Goal: Find specific page/section: Find specific page/section

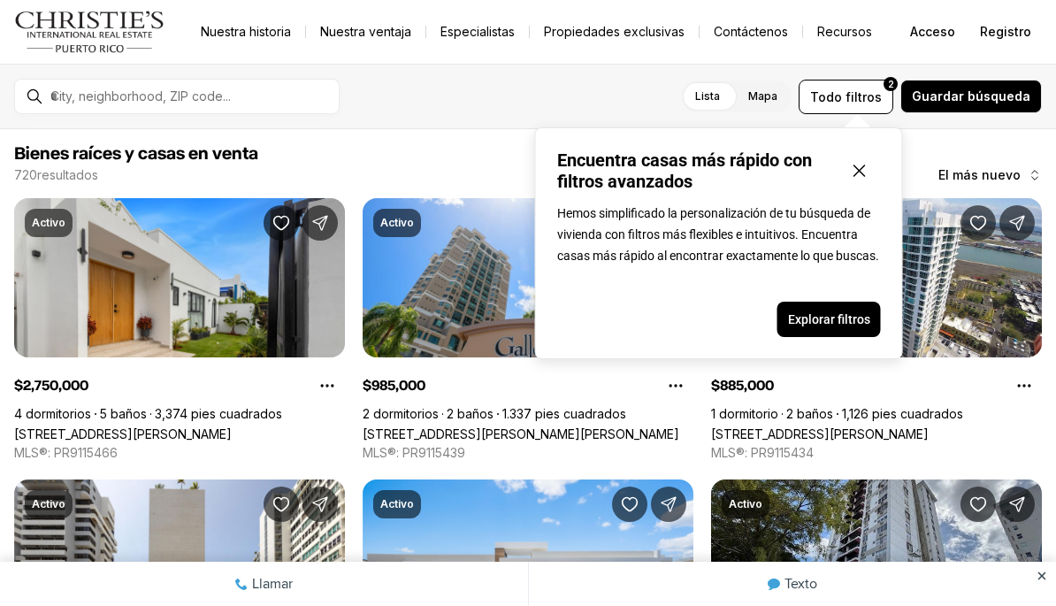
click at [868, 166] on icon "Cerrar ventana emergente" at bounding box center [859, 170] width 21 height 21
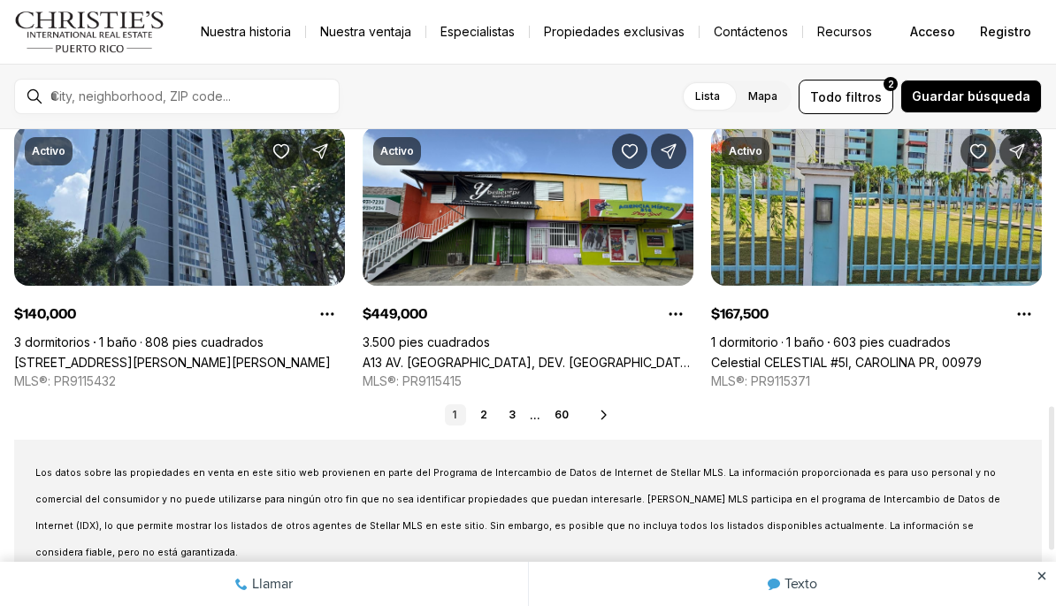
scroll to position [916, 0]
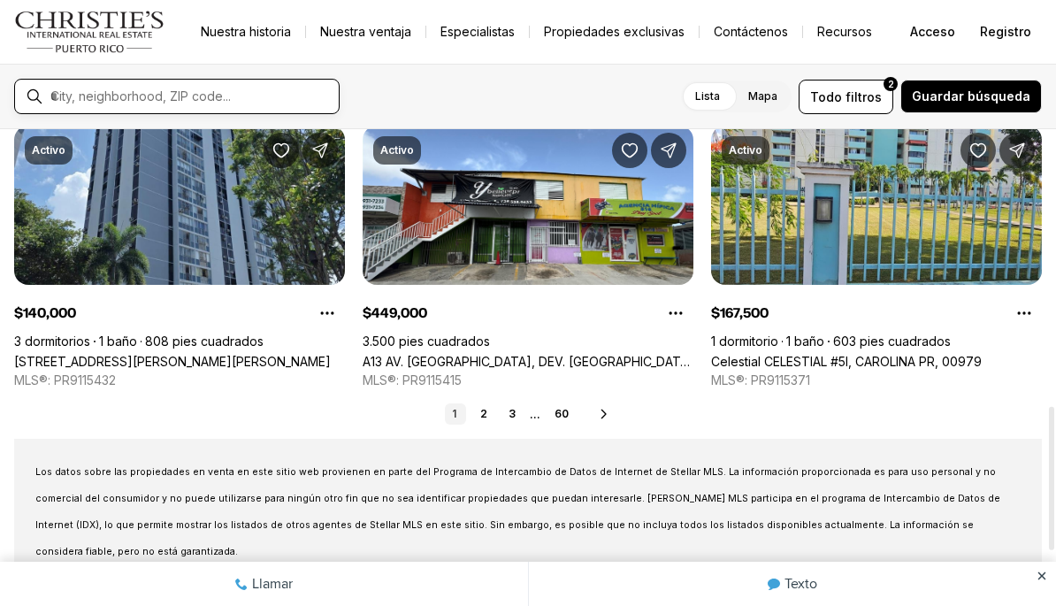
click at [77, 94] on input "text" at bounding box center [190, 96] width 281 height 16
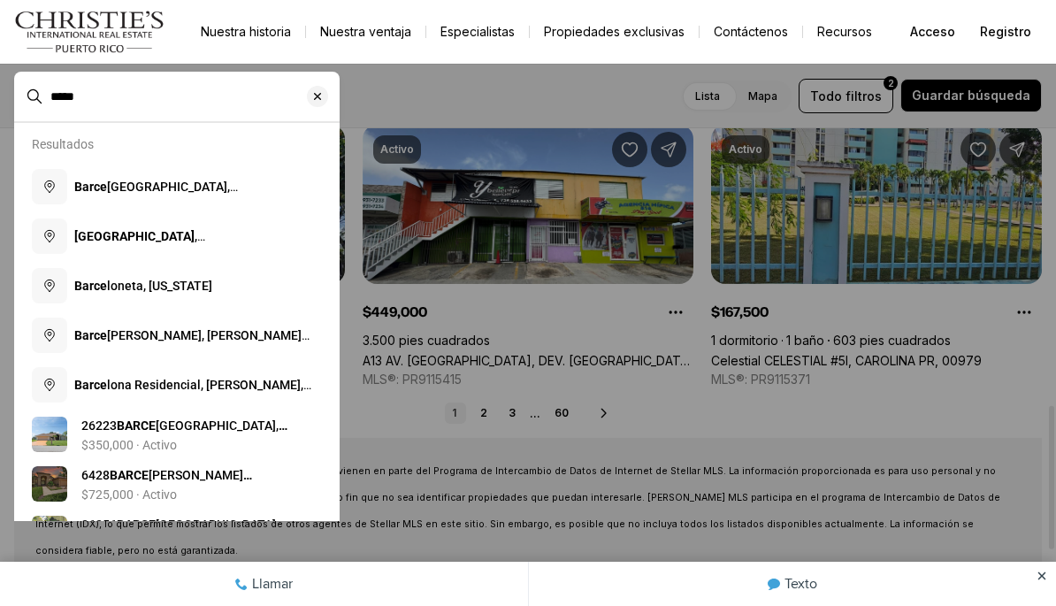
type input "******"
